Goal: Information Seeking & Learning: Learn about a topic

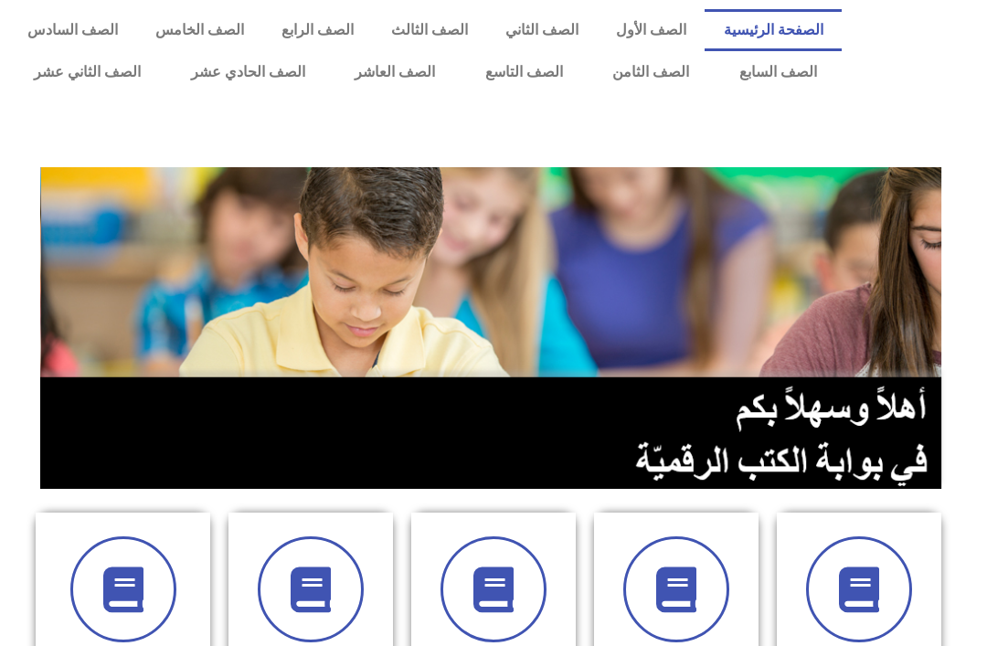
click at [770, 76] on link "الصف السابع" at bounding box center [778, 72] width 128 height 42
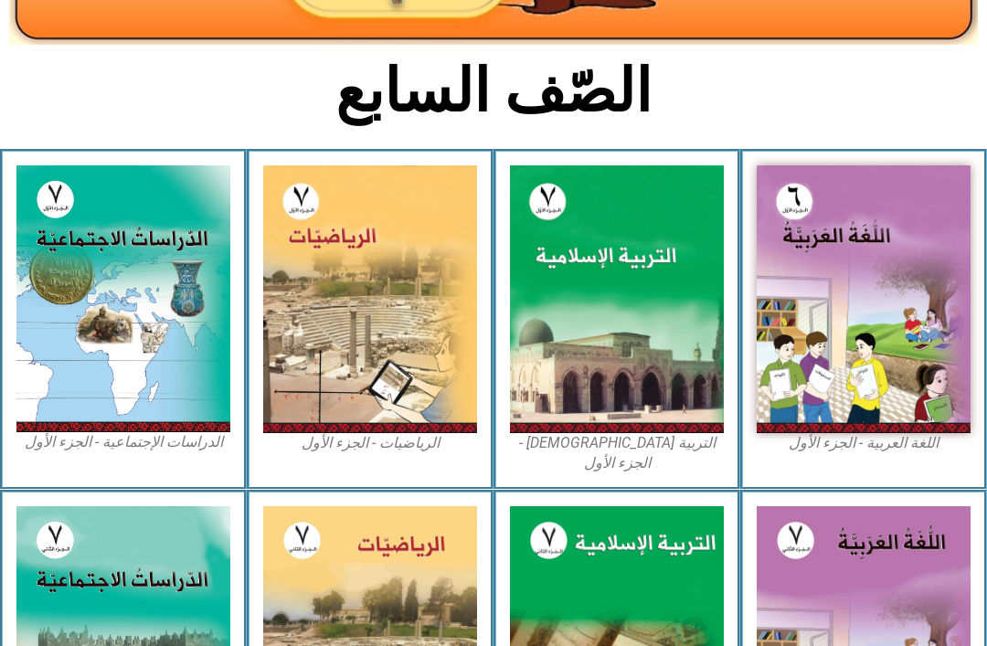
scroll to position [370, 0]
click at [640, 341] on img at bounding box center [617, 299] width 214 height 268
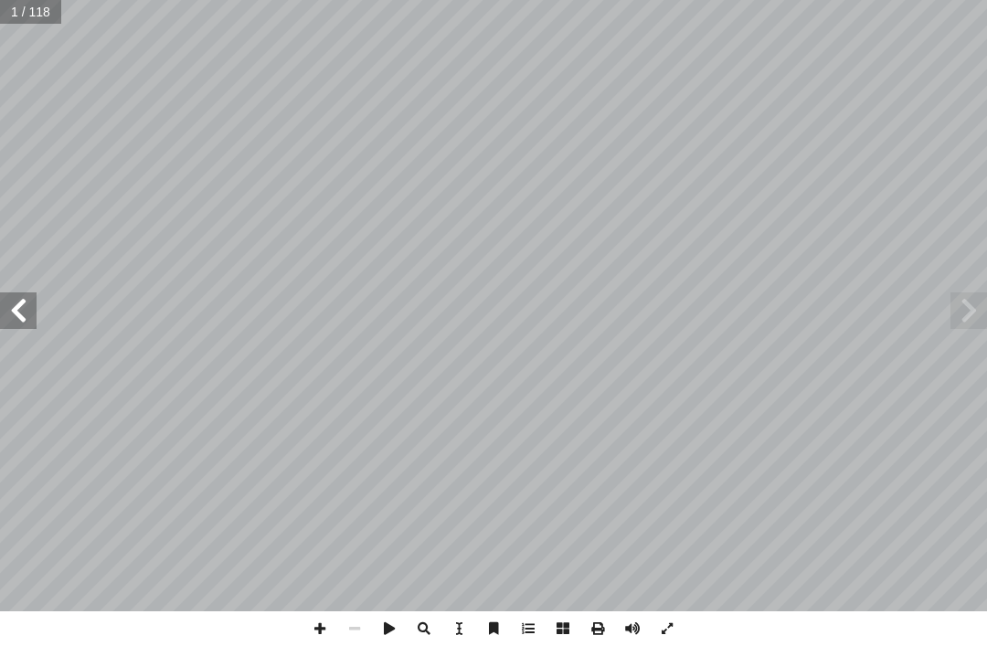
click at [8, 310] on span at bounding box center [18, 310] width 37 height 37
click at [27, 313] on span at bounding box center [18, 310] width 37 height 37
click at [27, 305] on span at bounding box center [18, 310] width 37 height 37
click at [958, 305] on span at bounding box center [968, 310] width 37 height 37
click at [962, 301] on span at bounding box center [968, 310] width 37 height 37
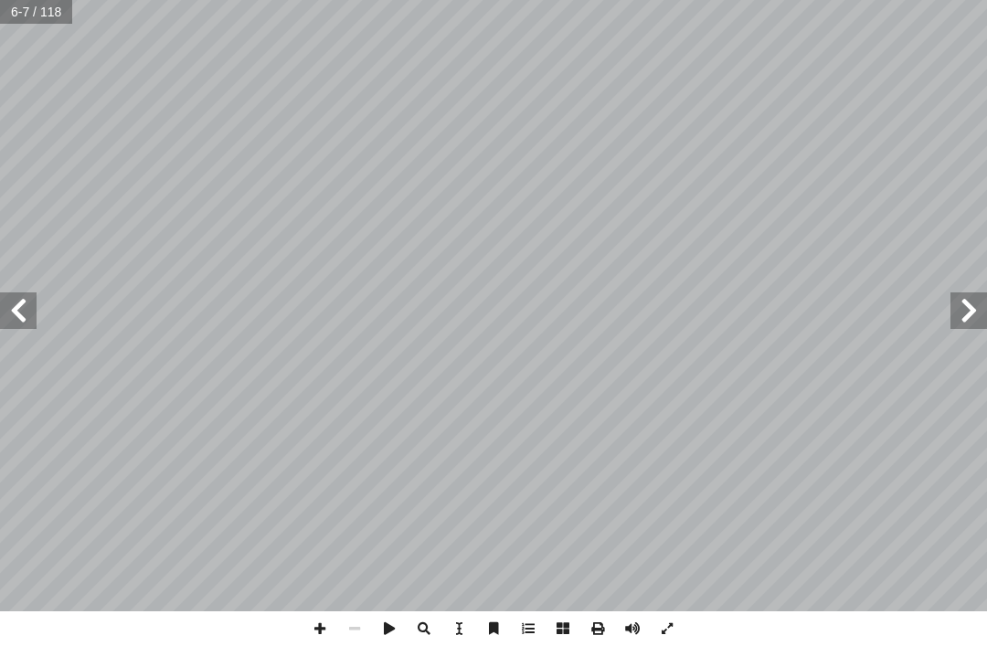
click at [962, 305] on span at bounding box center [968, 310] width 37 height 37
click at [962, 300] on span at bounding box center [968, 310] width 37 height 37
click at [31, 308] on span at bounding box center [18, 310] width 37 height 37
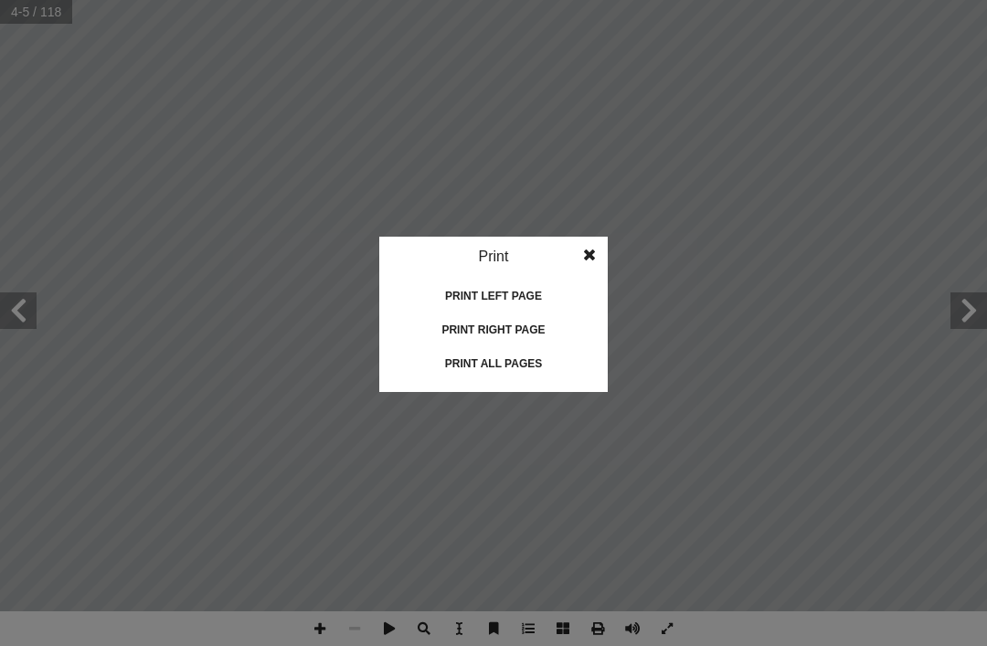
click at [589, 631] on idv "Print Print current page Print left page Print right page Print all pages" at bounding box center [493, 323] width 987 height 646
click at [525, 369] on div "Print all pages" at bounding box center [493, 363] width 183 height 29
